Goal: Transaction & Acquisition: Subscribe to service/newsletter

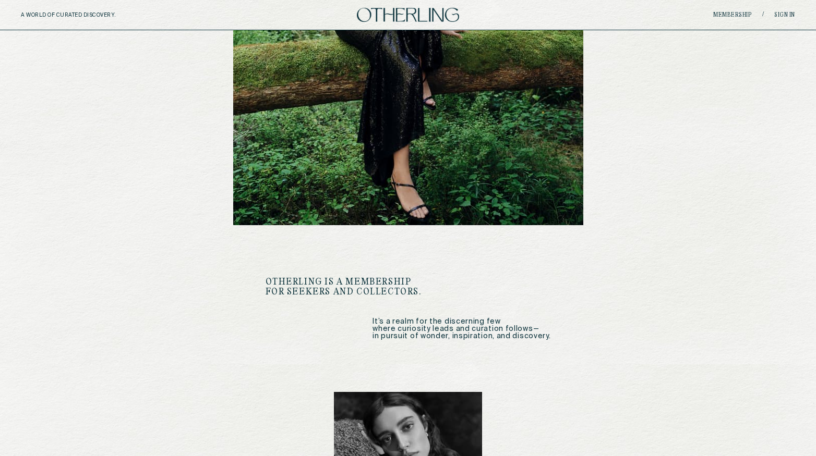
scroll to position [246, 0]
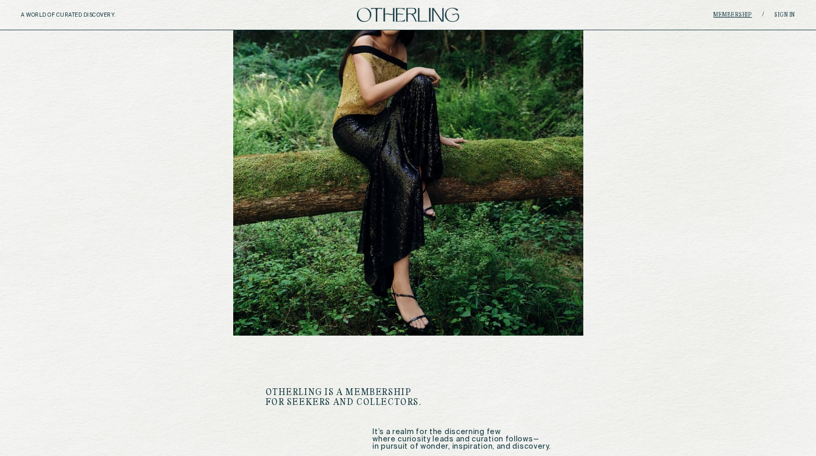
click at [611, 13] on link "Membership" at bounding box center [732, 15] width 39 height 6
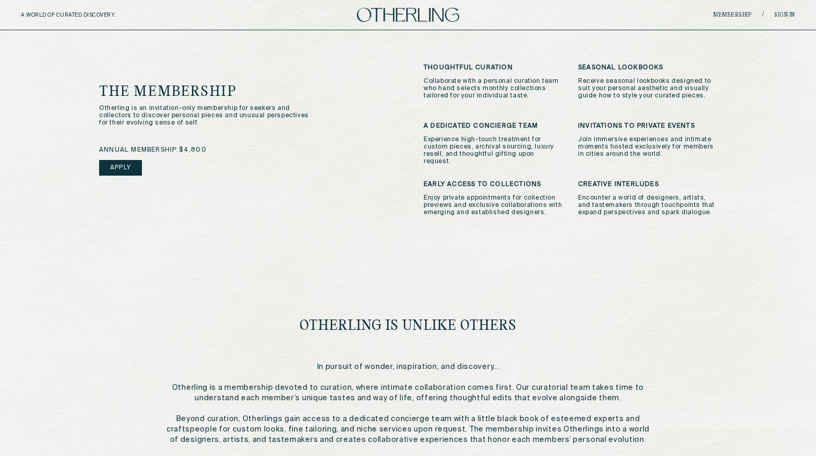
scroll to position [294, 0]
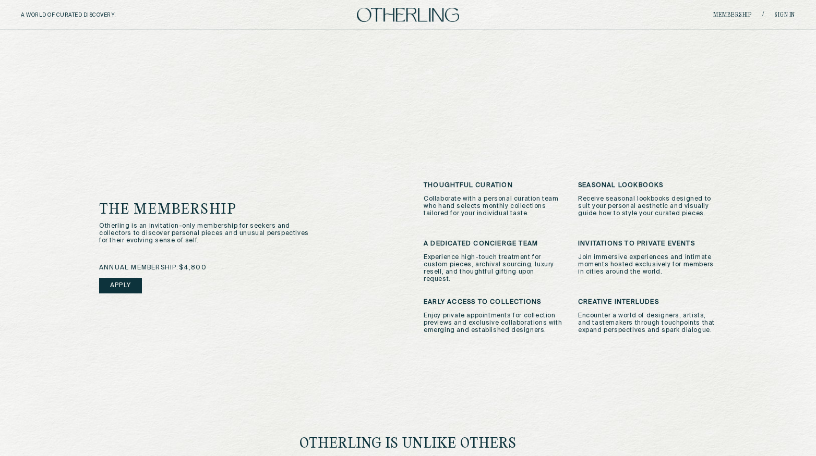
scroll to position [174, 0]
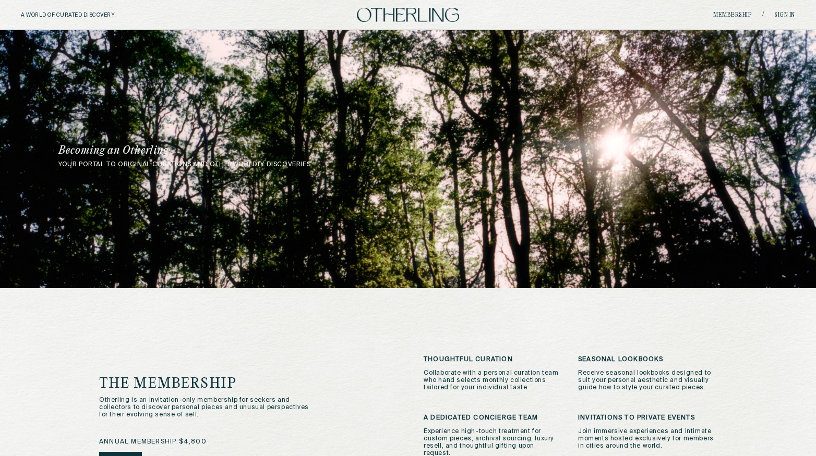
scroll to position [246, 0]
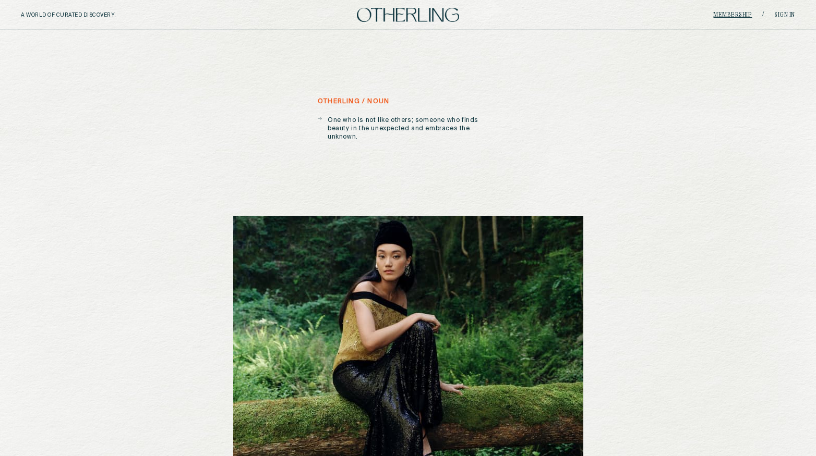
click at [611, 16] on link "Membership" at bounding box center [732, 15] width 39 height 6
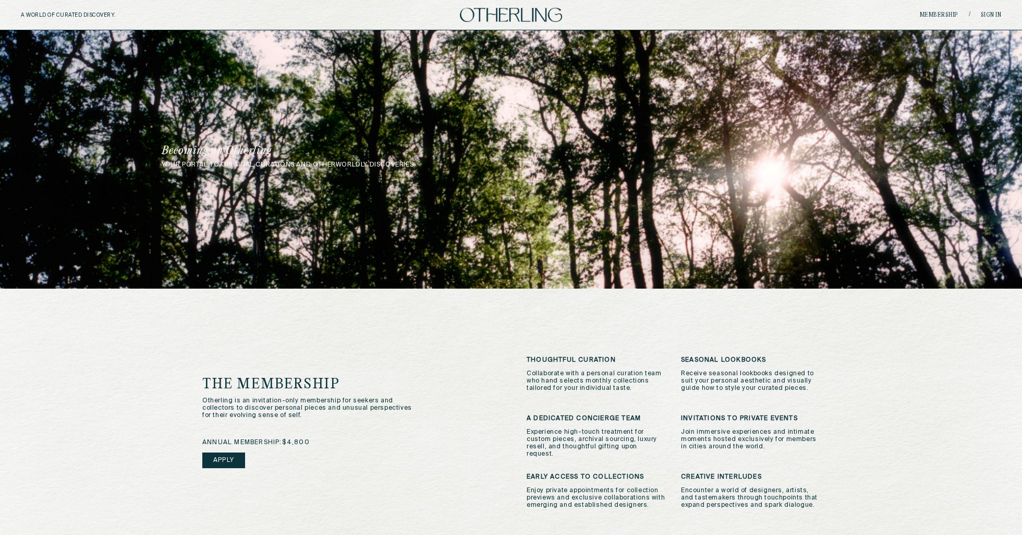
click at [545, 16] on img at bounding box center [511, 15] width 102 height 14
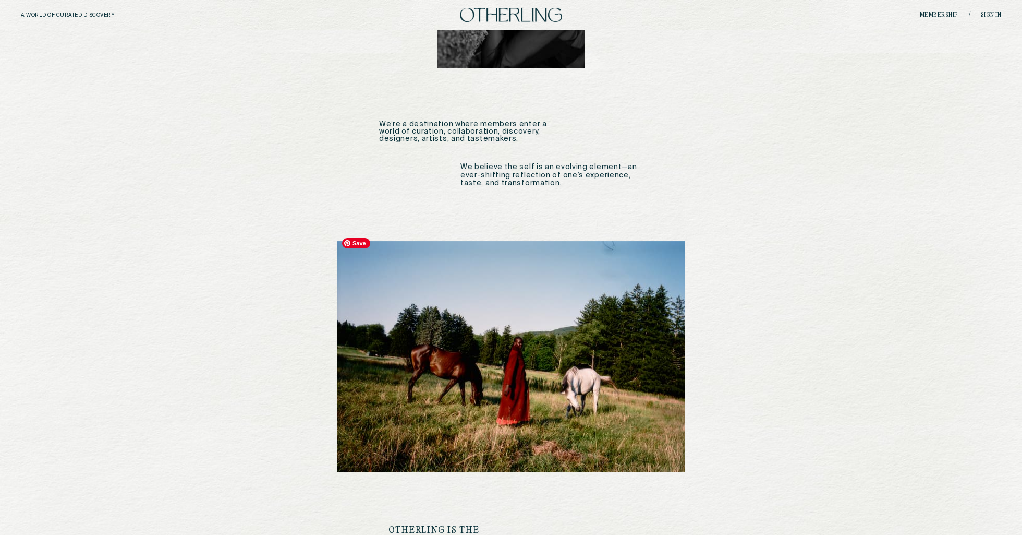
scroll to position [1373, 0]
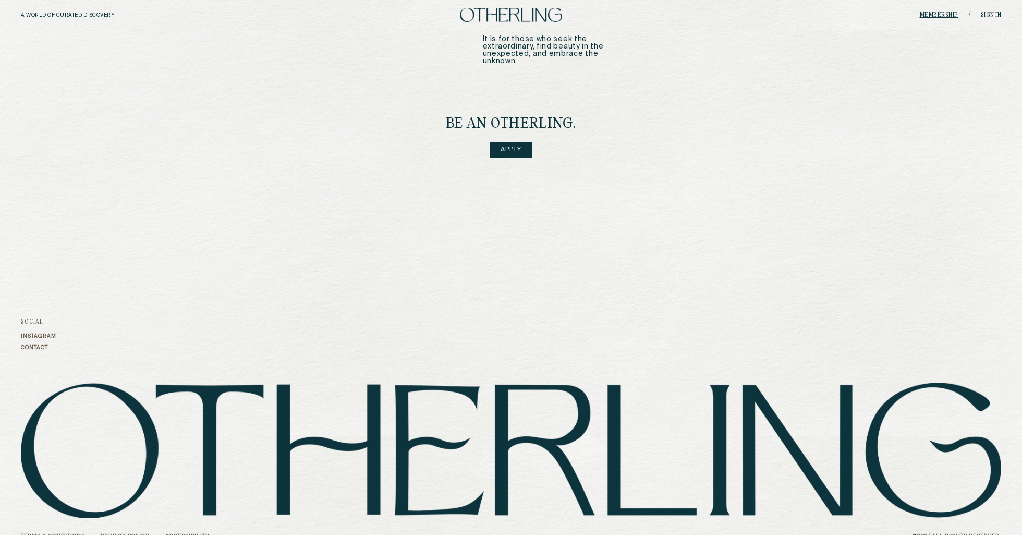
click at [611, 15] on link "Membership" at bounding box center [939, 15] width 39 height 6
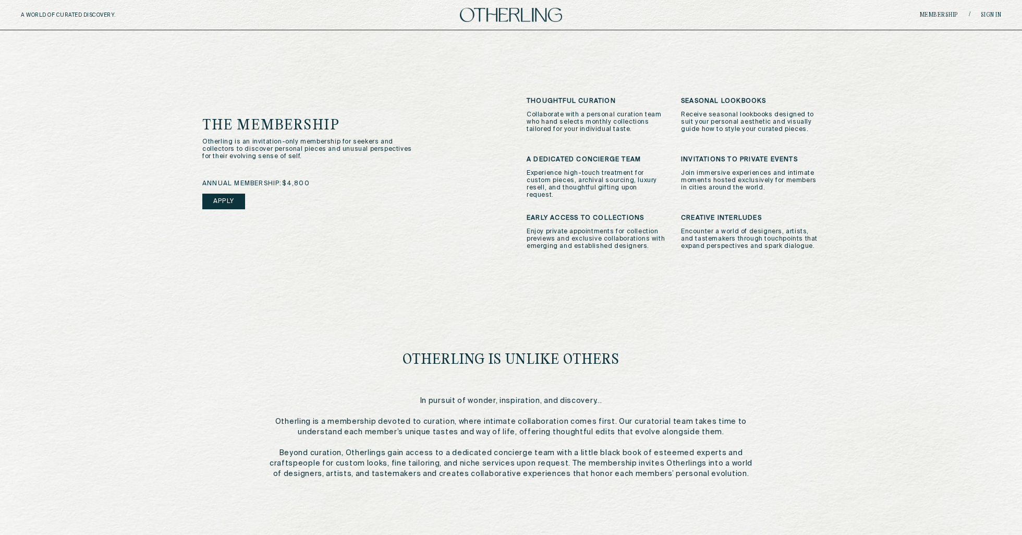
scroll to position [257, 0]
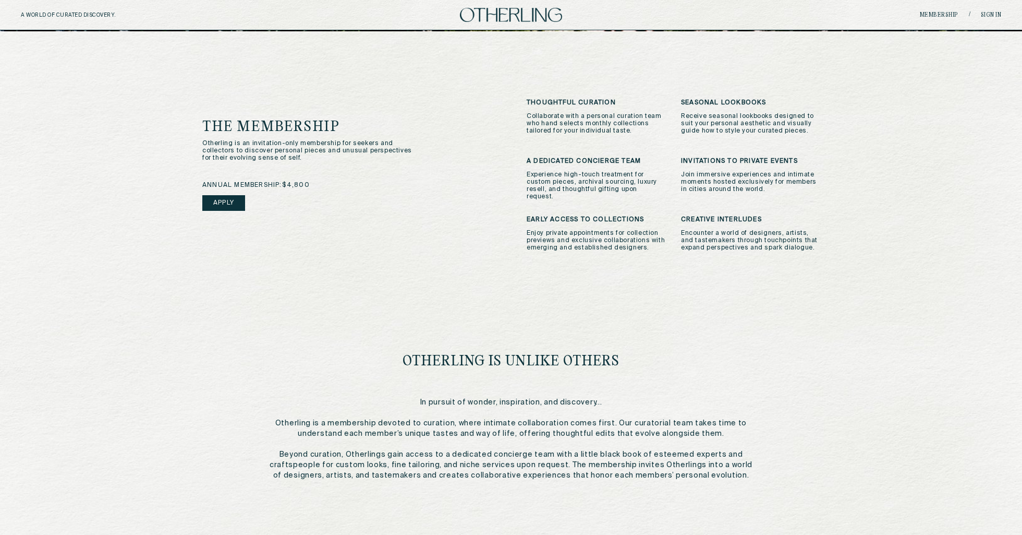
click at [226, 195] on link "Apply" at bounding box center [223, 203] width 43 height 16
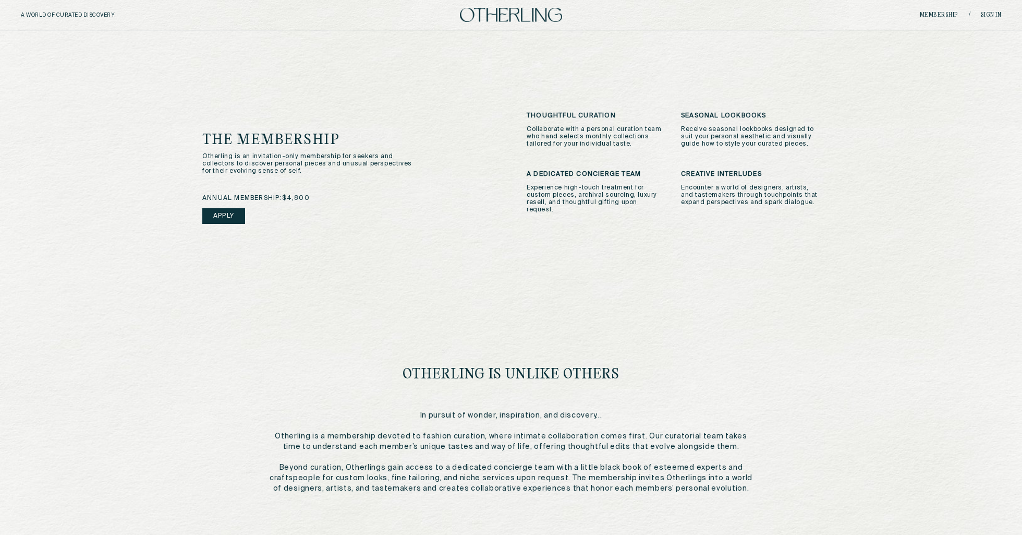
scroll to position [242, 0]
